Goal: Transaction & Acquisition: Book appointment/travel/reservation

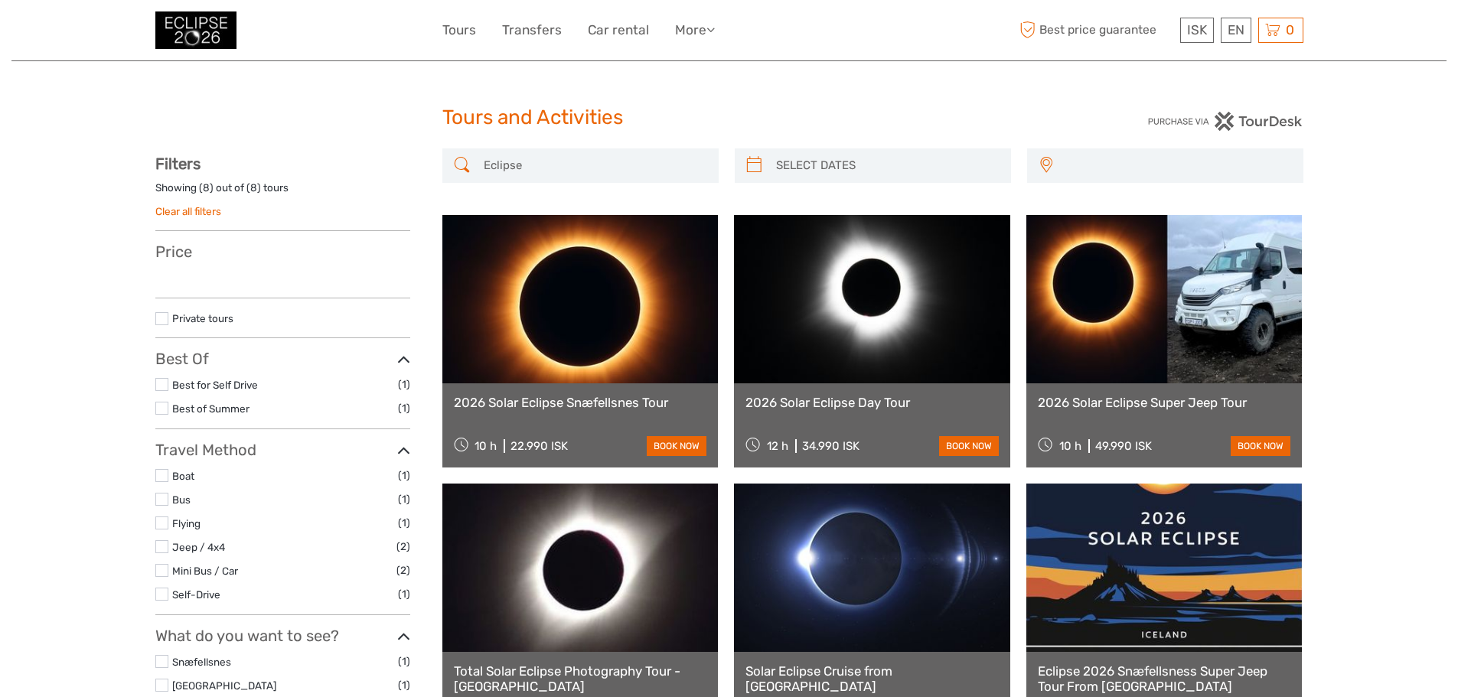
select select
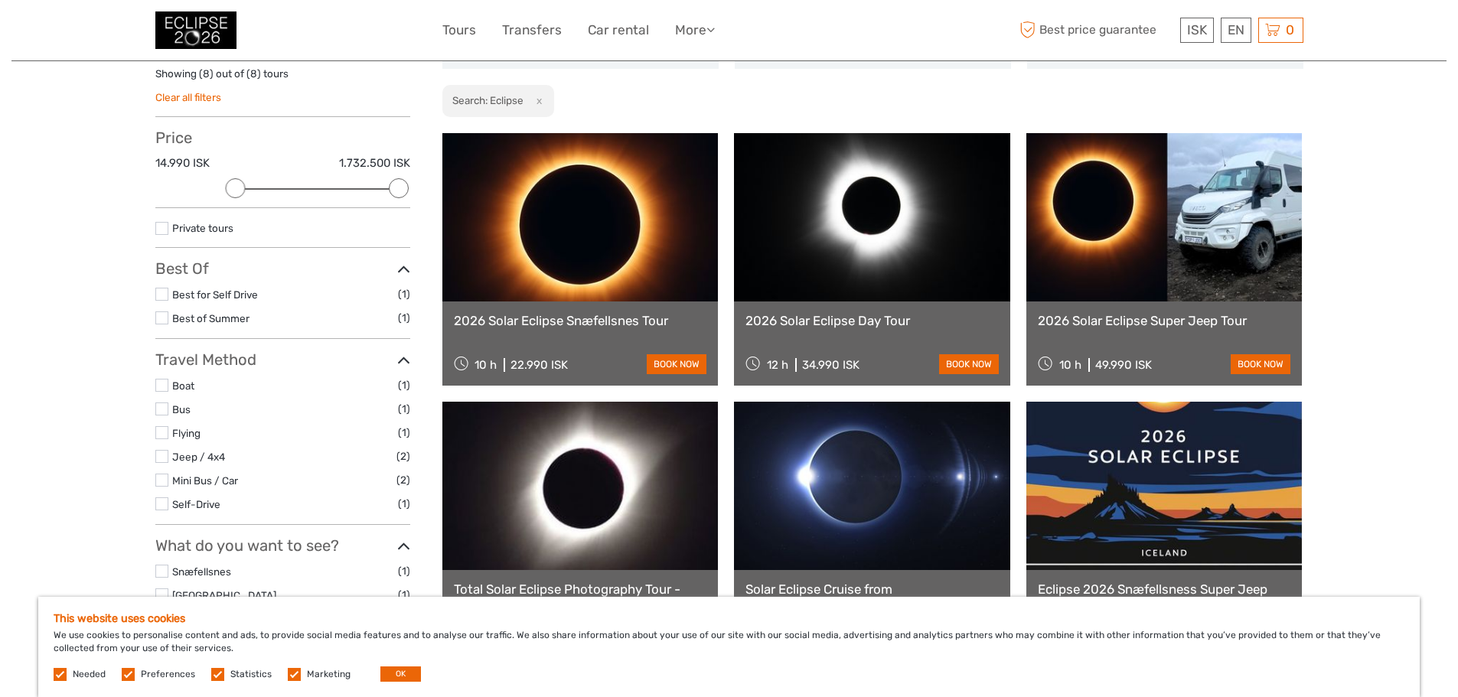
scroll to position [191, 0]
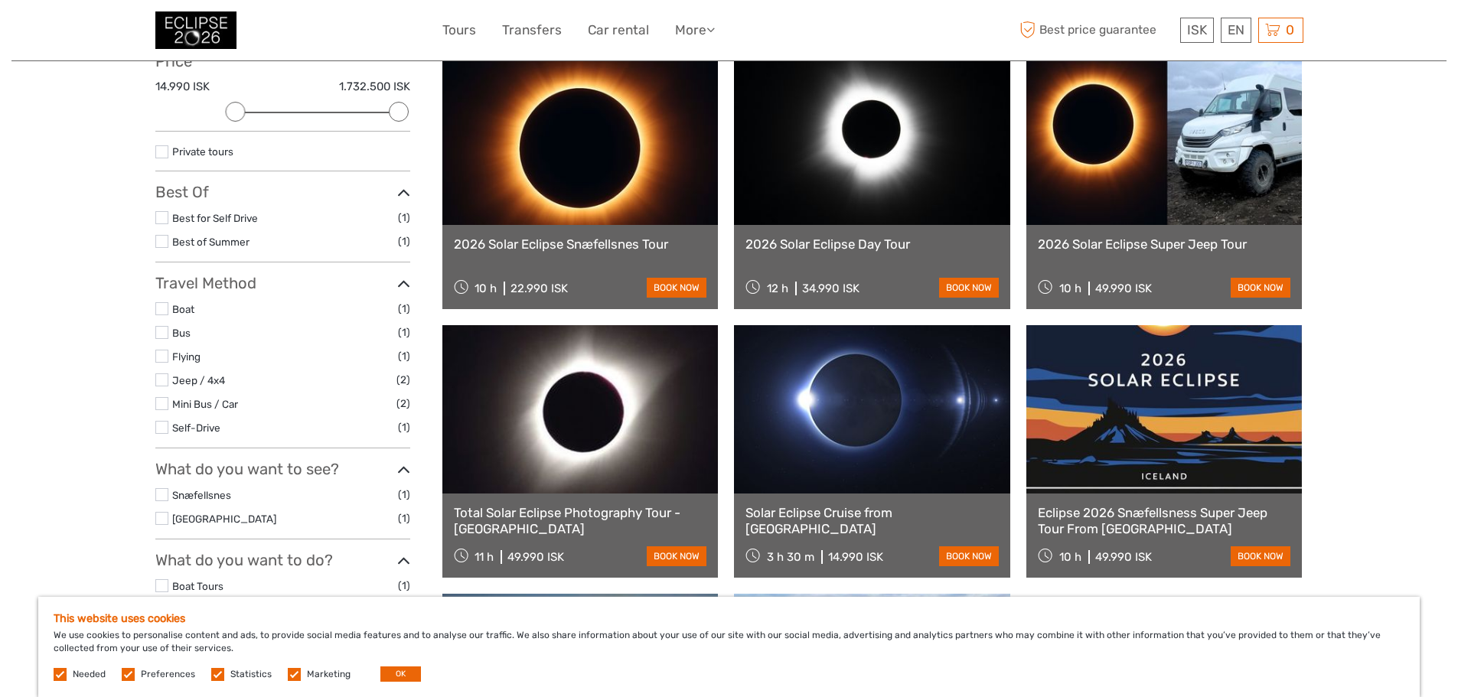
click at [1128, 164] on link at bounding box center [1164, 141] width 276 height 168
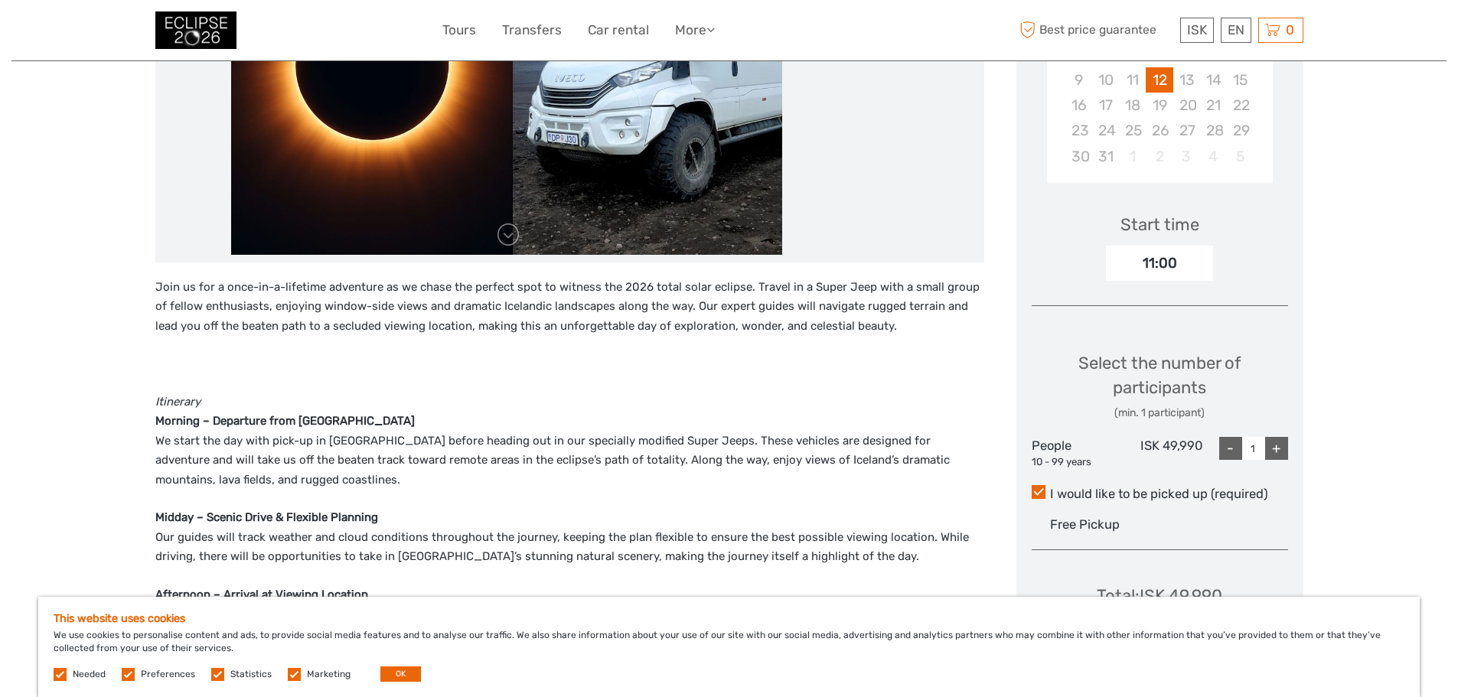
scroll to position [383, 0]
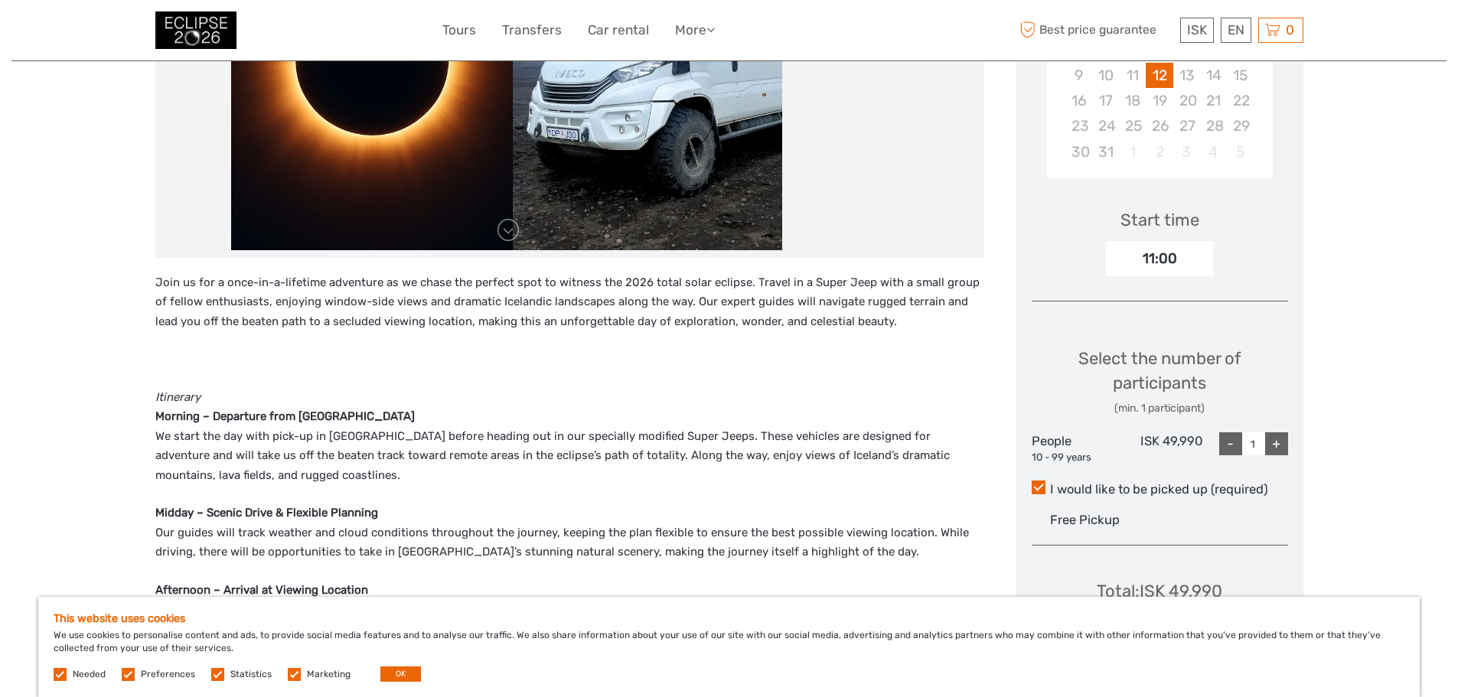
click at [288, 677] on label at bounding box center [294, 674] width 13 height 13
click at [0, 0] on input "checkbox" at bounding box center [0, 0] width 0 height 0
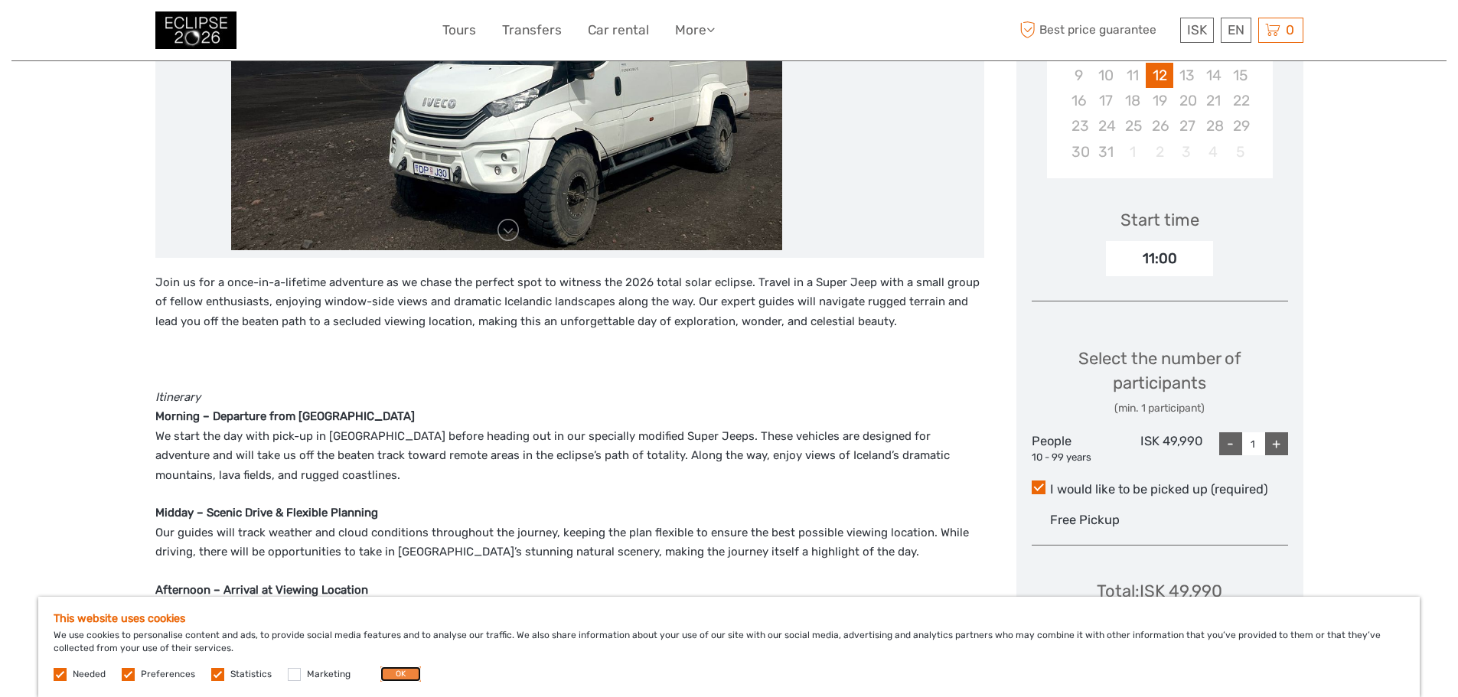
click at [389, 672] on button "OK" at bounding box center [400, 674] width 41 height 15
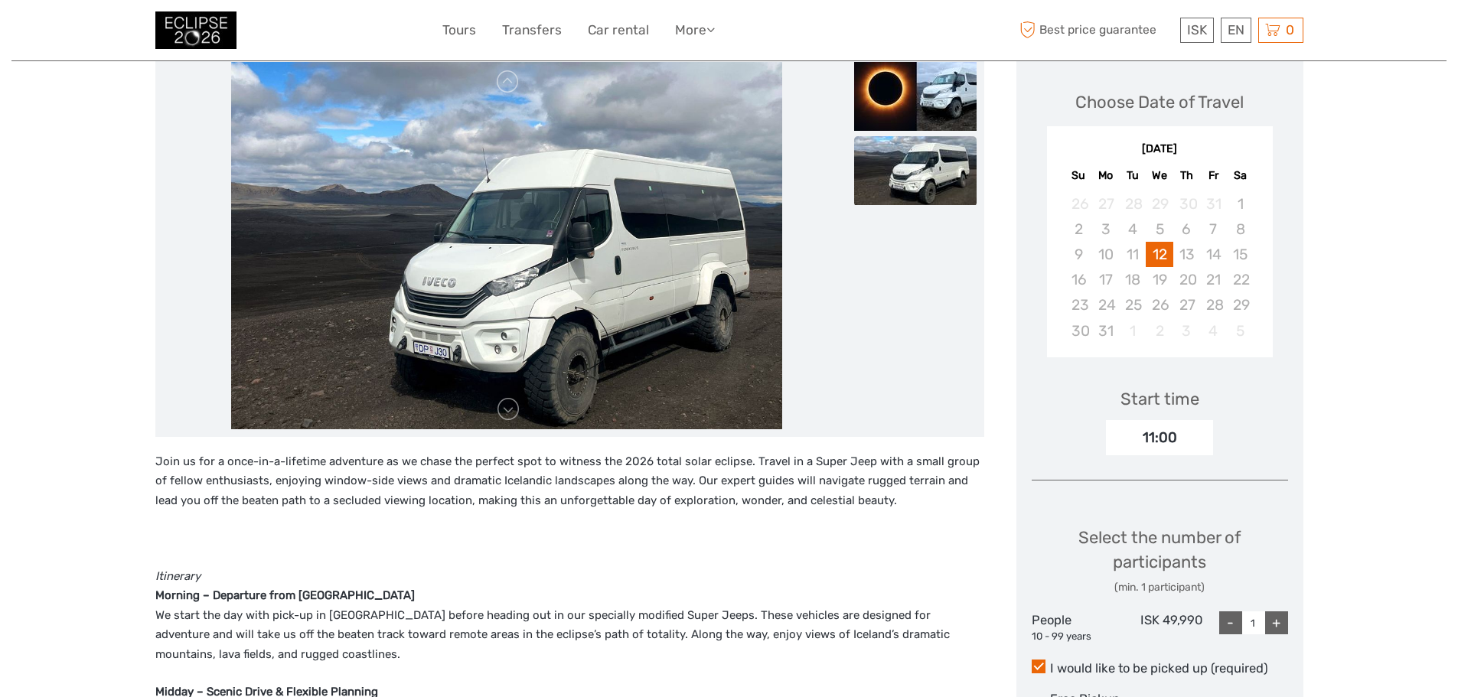
scroll to position [153, 0]
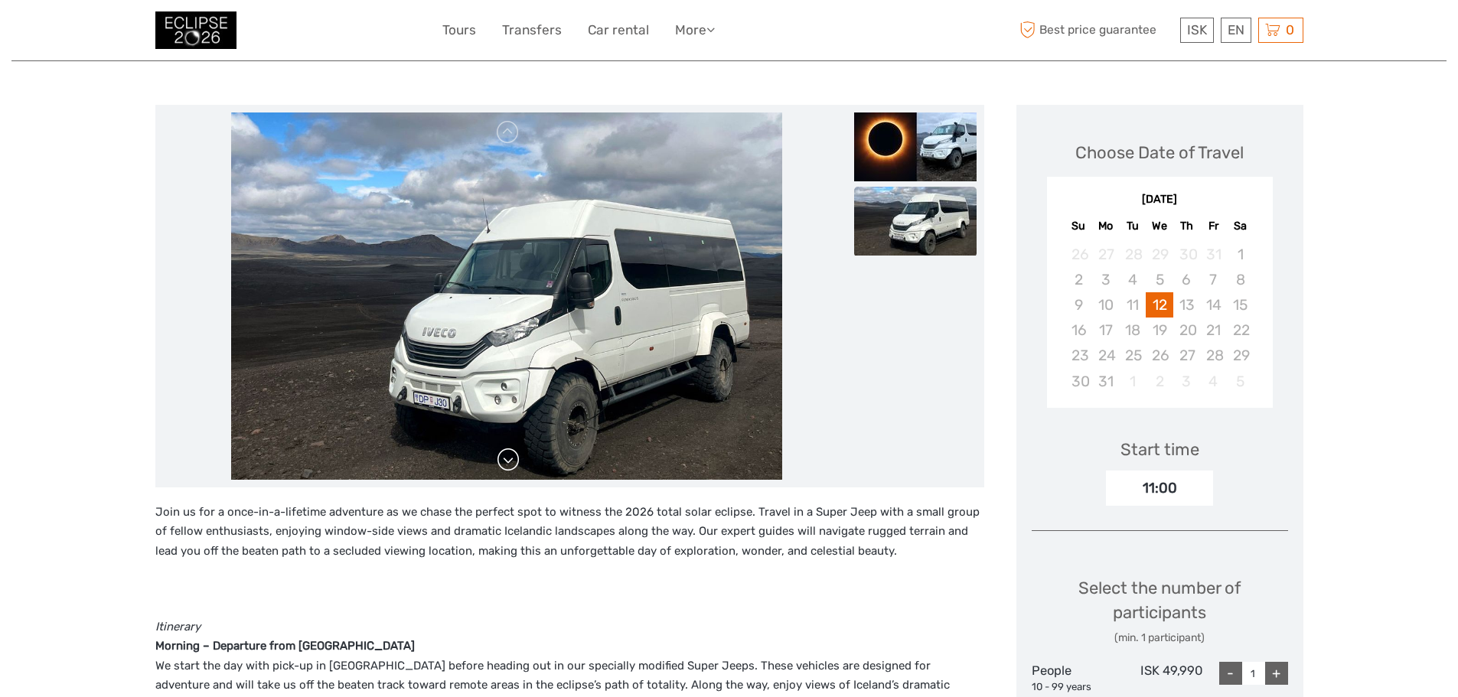
click at [504, 451] on link at bounding box center [508, 460] width 24 height 24
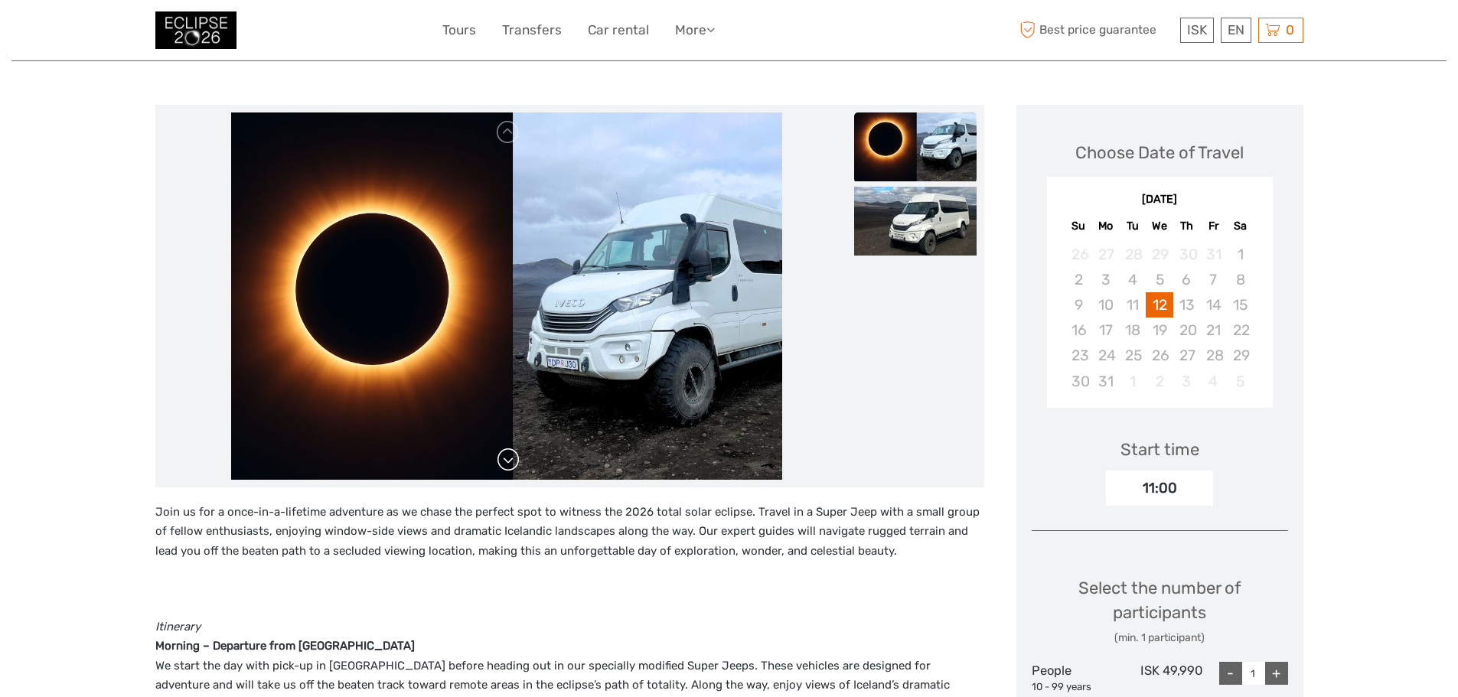
click at [513, 459] on link at bounding box center [508, 460] width 24 height 24
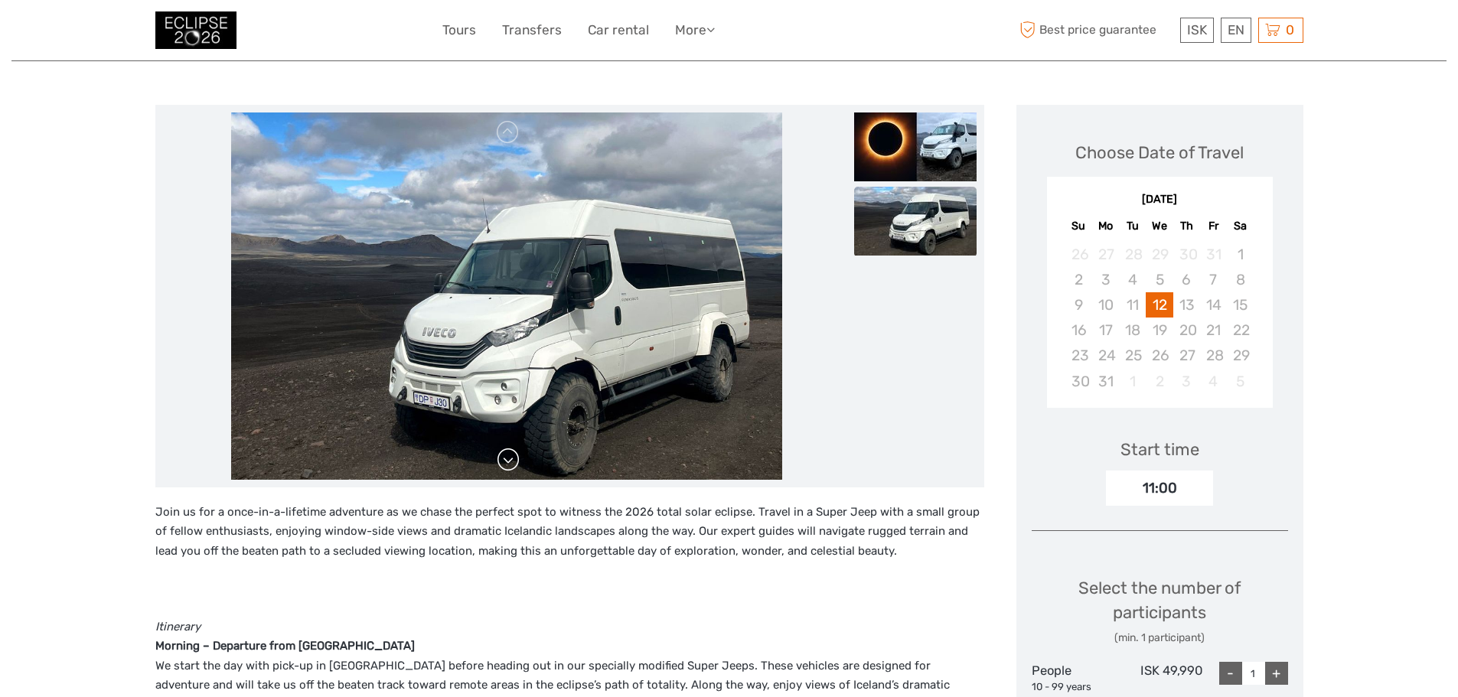
click at [509, 456] on link at bounding box center [508, 460] width 24 height 24
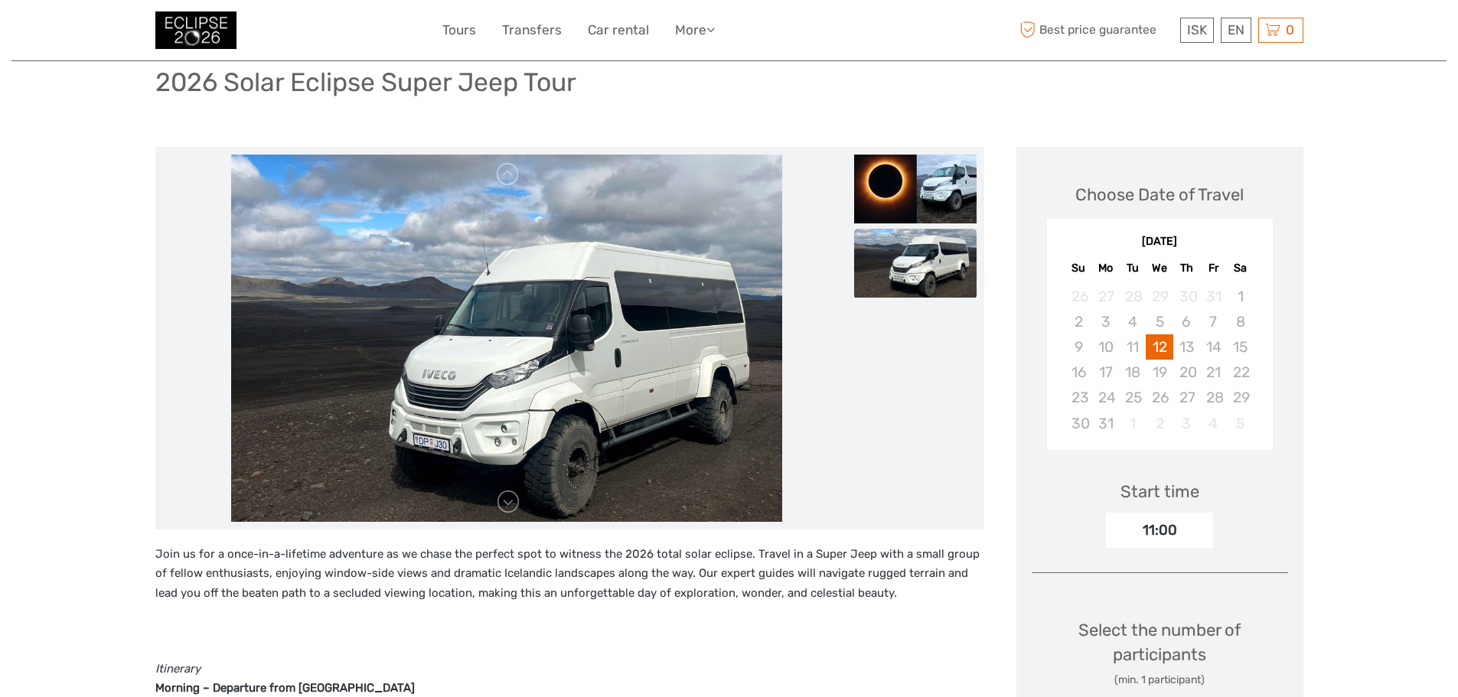
scroll to position [0, 0]
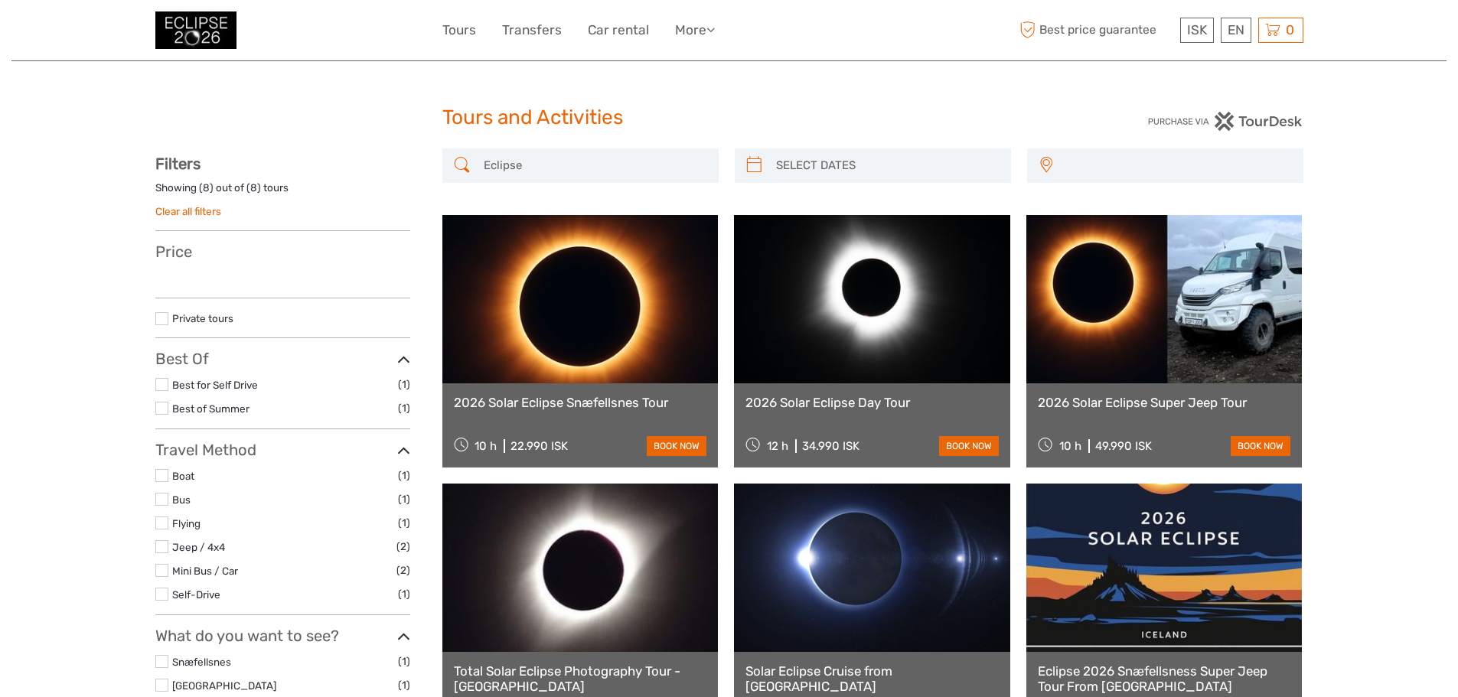
select select
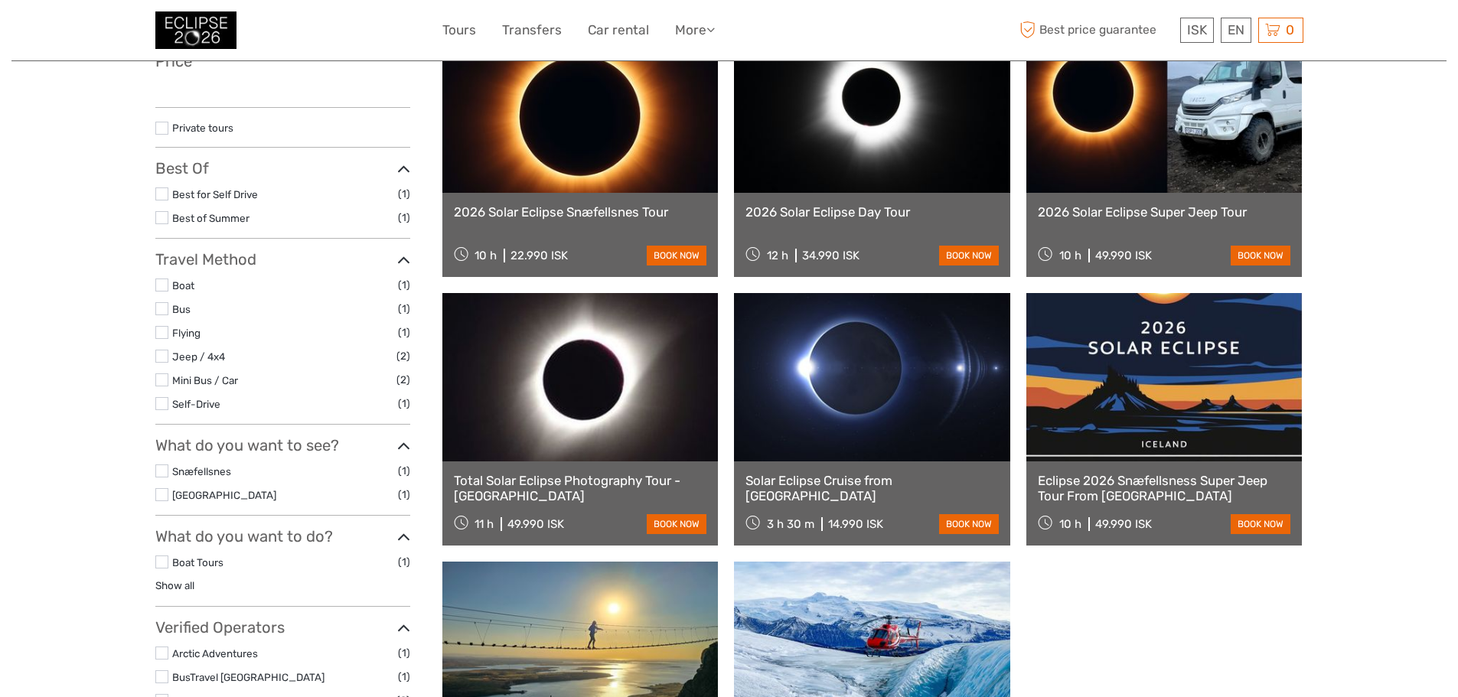
select select
